Goal: Use online tool/utility: Utilize a website feature to perform a specific function

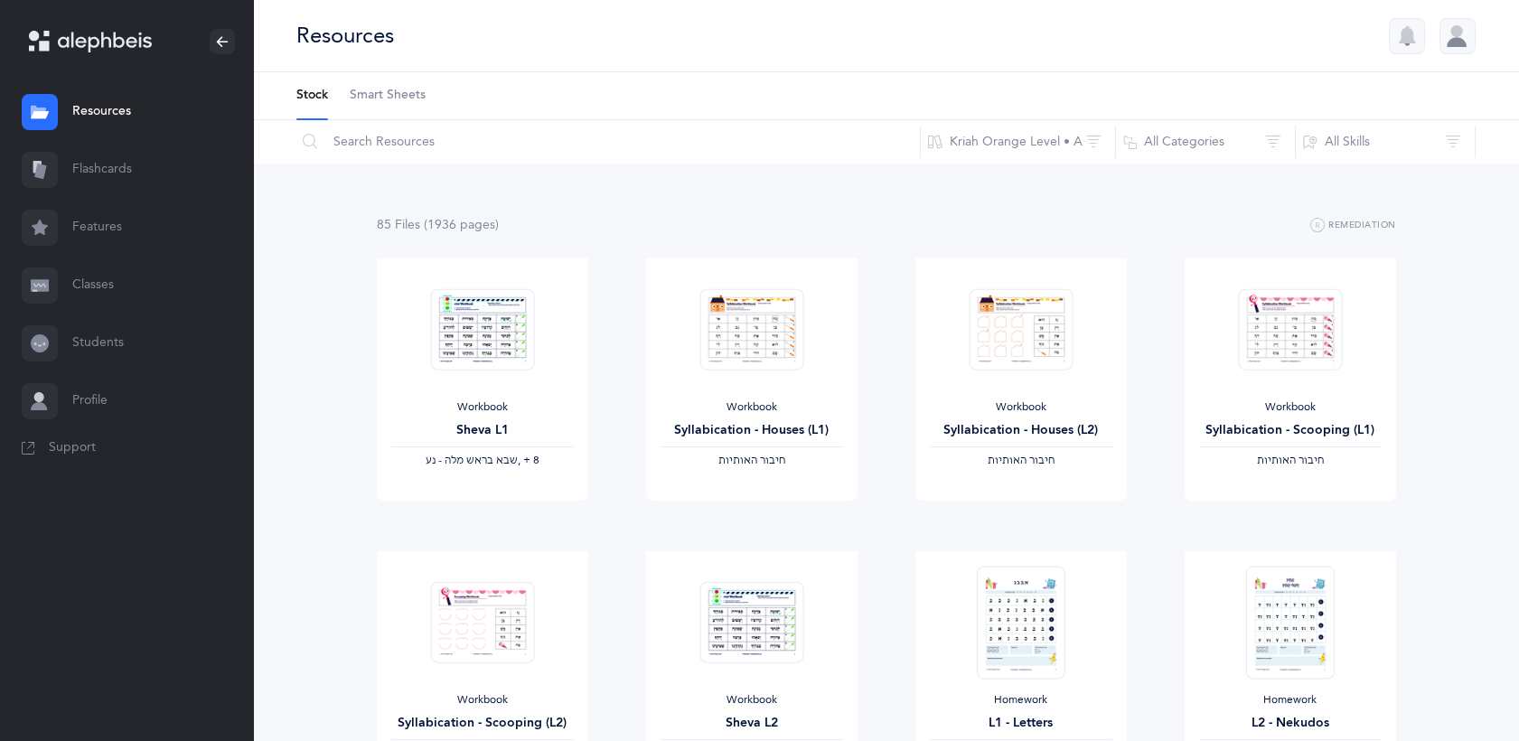
click at [81, 161] on link "Flashcards" at bounding box center [126, 170] width 253 height 58
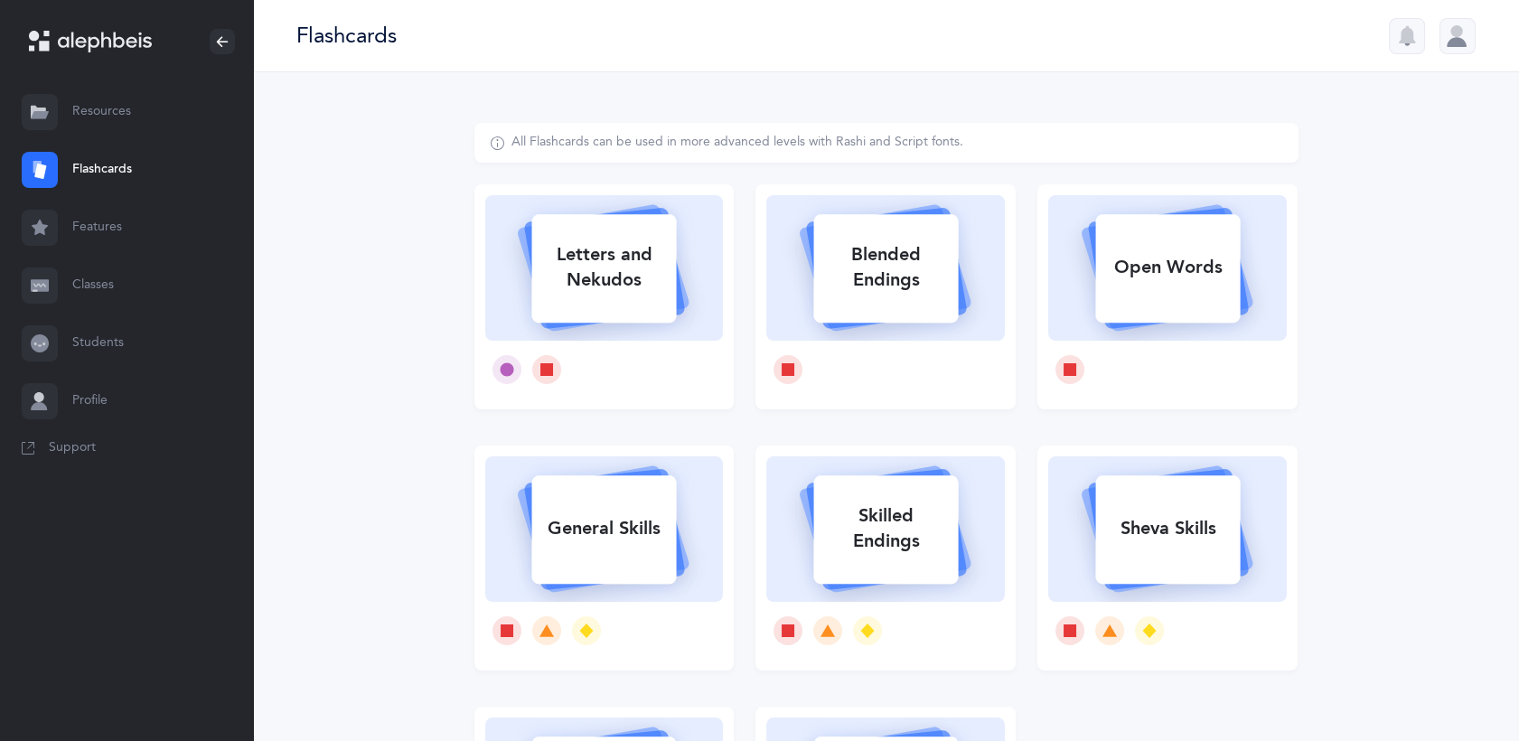
click at [635, 286] on div "Letters and Nekudos" at bounding box center [604, 267] width 145 height 72
select select
select select "single"
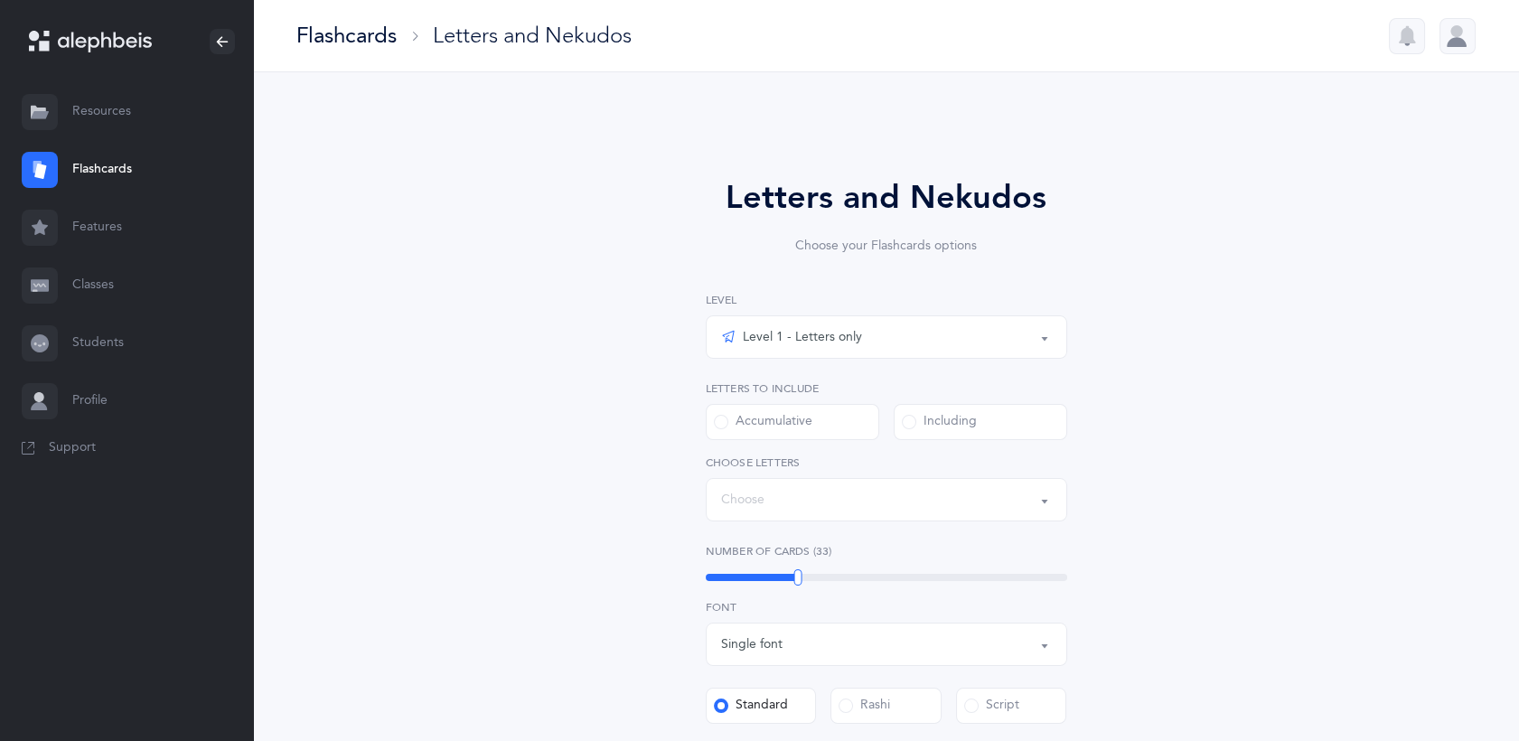
select select "27"
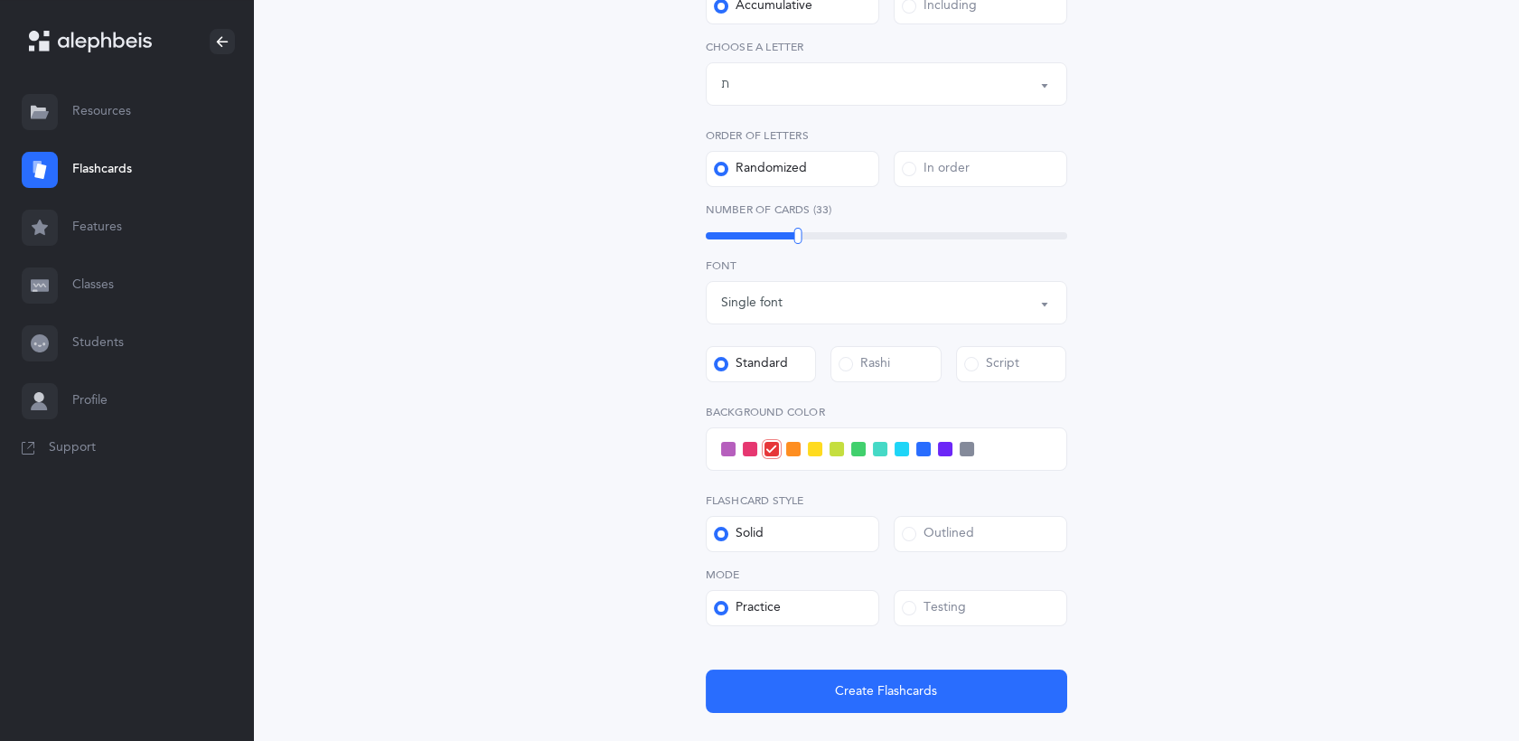
scroll to position [532, 0]
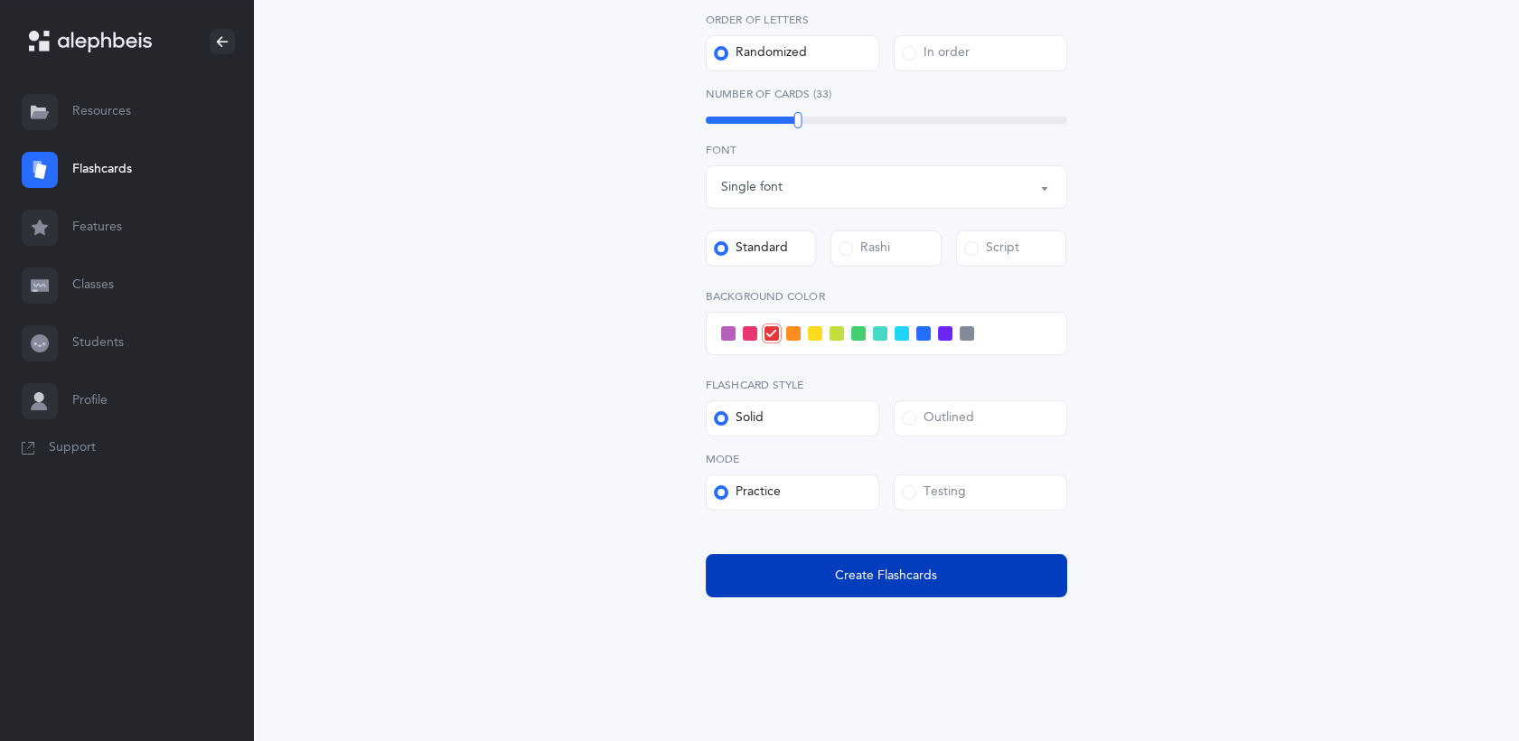
click at [908, 560] on button "Create Flashcards" at bounding box center [887, 575] width 362 height 43
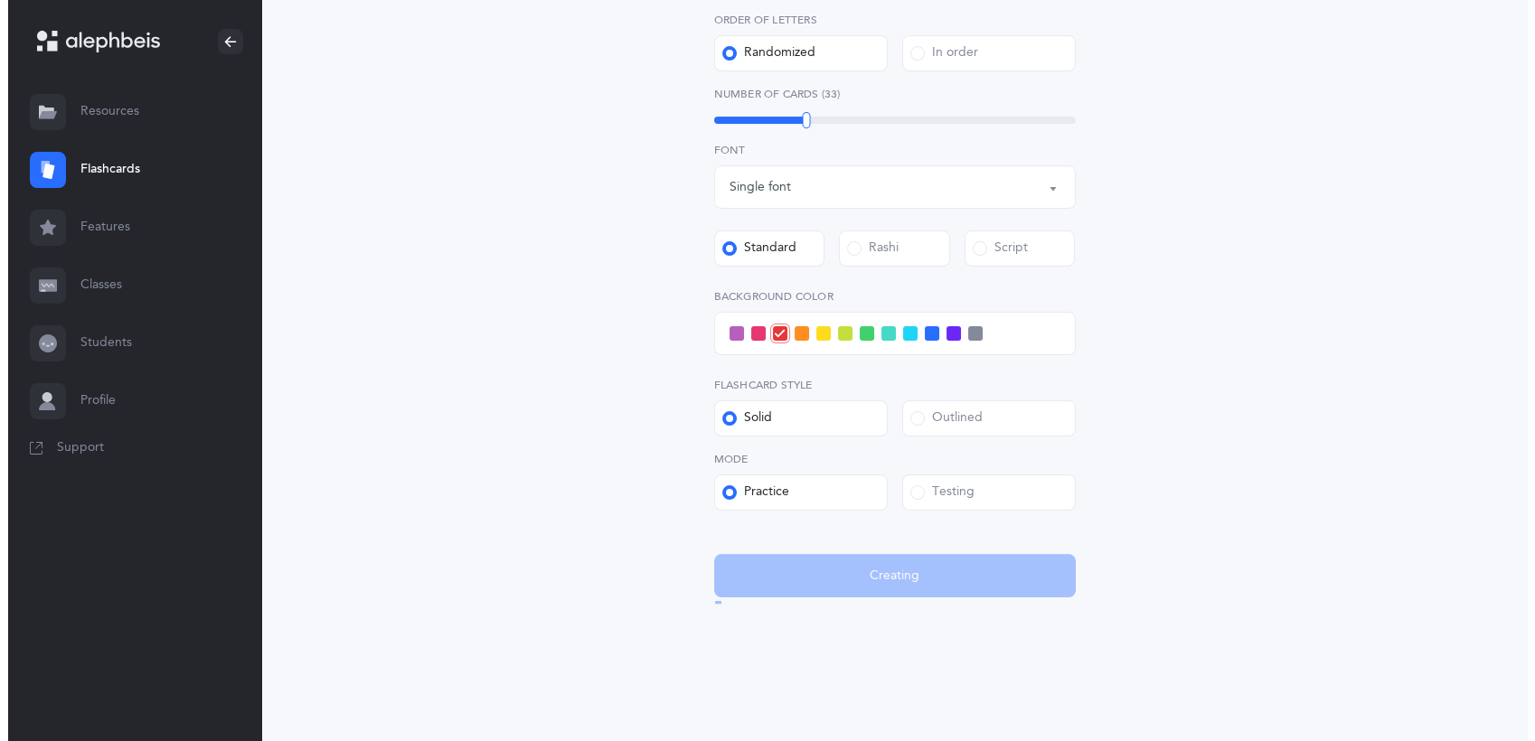
scroll to position [0, 0]
